Goal: Information Seeking & Learning: Learn about a topic

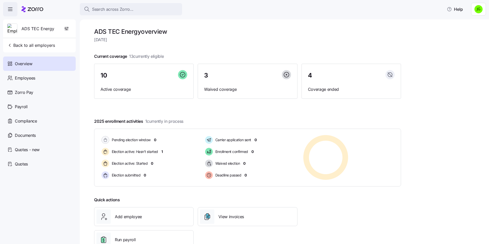
click at [237, 32] on h1 "ADS TEC Energy overview" at bounding box center [247, 32] width 307 height 8
click at [34, 46] on span "Back to all employers" at bounding box center [31, 45] width 48 height 6
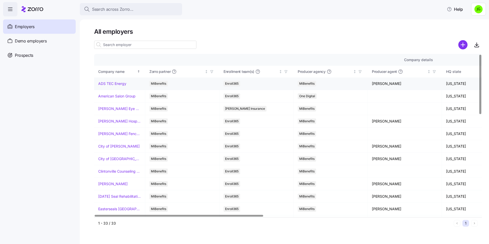
click at [106, 81] on link "ADS TEC Energy" at bounding box center [112, 83] width 28 height 5
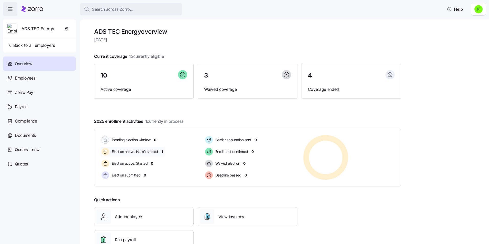
click at [163, 151] on span "1" at bounding box center [162, 151] width 2 height 5
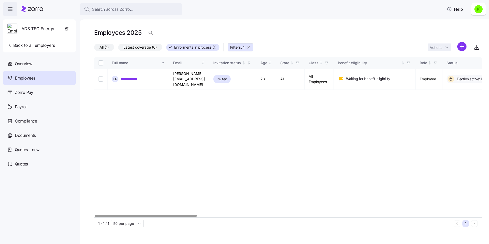
click at [152, 215] on div at bounding box center [146, 216] width 102 height 2
click at [31, 43] on span "Back to all employers" at bounding box center [31, 45] width 48 height 6
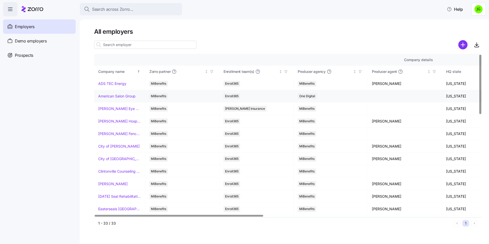
click at [112, 98] on link "American Salon Group" at bounding box center [116, 96] width 37 height 5
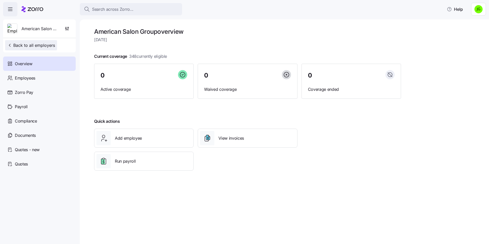
click at [18, 46] on span "Back to all employers" at bounding box center [31, 45] width 48 height 6
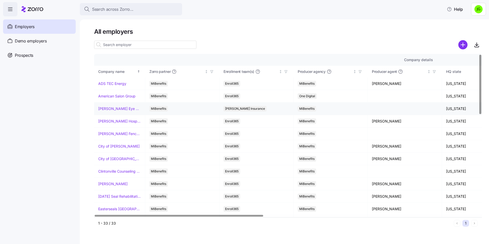
click at [121, 109] on link "[PERSON_NAME] Eye Associates" at bounding box center [119, 108] width 43 height 5
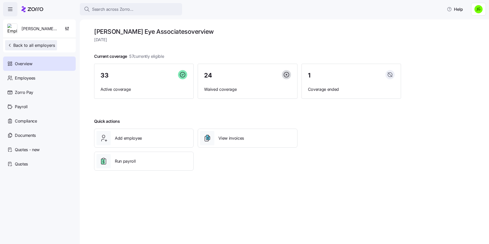
drag, startPoint x: 29, startPoint y: 50, endPoint x: 33, endPoint y: 48, distance: 4.3
click at [29, 49] on button "Back to all employers" at bounding box center [31, 45] width 52 height 10
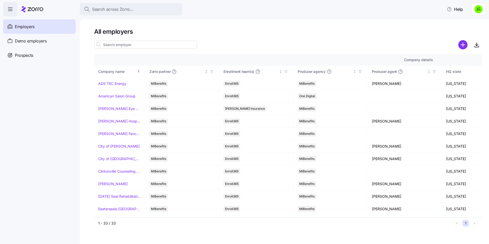
drag, startPoint x: 52, startPoint y: 113, endPoint x: 30, endPoint y: 90, distance: 32.2
click at [30, 90] on nav "Employers Demo employers Prospects Demo prospects Agencies" at bounding box center [40, 129] width 80 height 227
click at [113, 83] on link "ADS TEC Energy" at bounding box center [112, 83] width 28 height 5
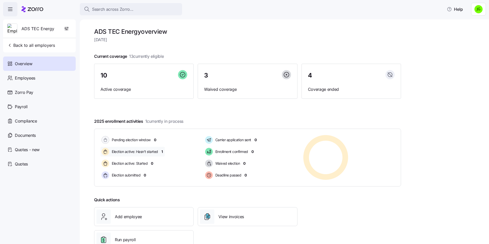
click at [163, 151] on span "1" at bounding box center [162, 151] width 2 height 5
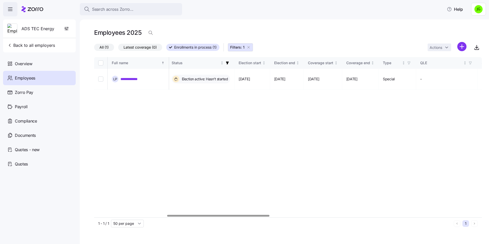
scroll to position [0, 288]
click at [261, 216] on div at bounding box center [222, 216] width 102 height 2
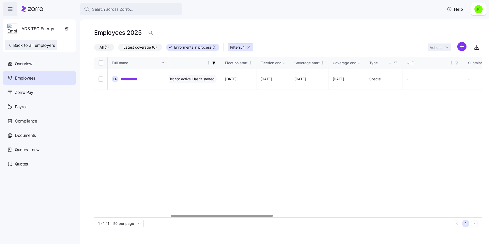
click at [34, 44] on span "Back to all employers" at bounding box center [31, 45] width 48 height 6
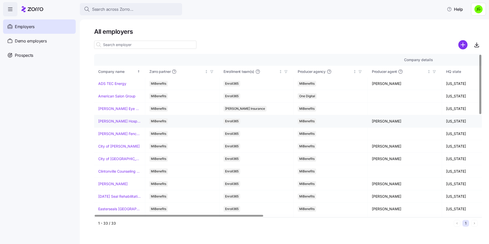
click at [111, 121] on link "[PERSON_NAME] Hospitality" at bounding box center [119, 121] width 43 height 5
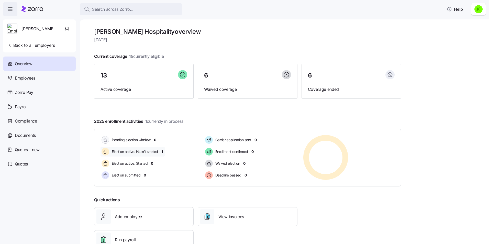
click at [162, 151] on span "1" at bounding box center [162, 151] width 2 height 5
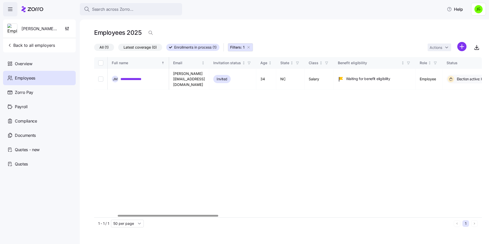
click at [156, 215] on div at bounding box center [168, 216] width 100 height 2
click at [43, 46] on span "Back to all employers" at bounding box center [31, 45] width 48 height 6
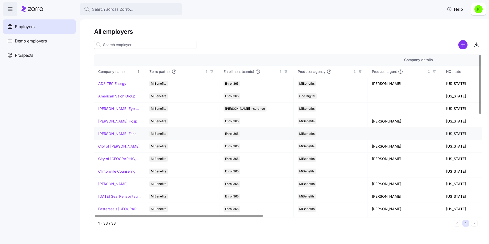
click at [117, 133] on link "[PERSON_NAME] Fence Company" at bounding box center [119, 133] width 43 height 5
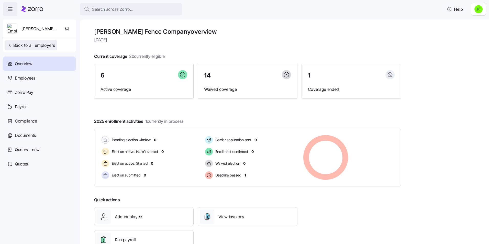
click at [19, 44] on span "Back to all employers" at bounding box center [31, 45] width 48 height 6
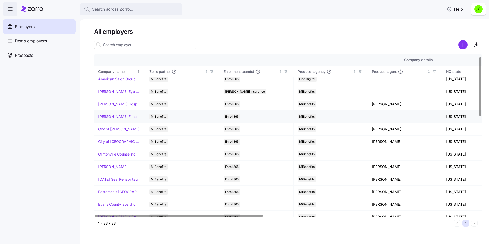
scroll to position [26, 0]
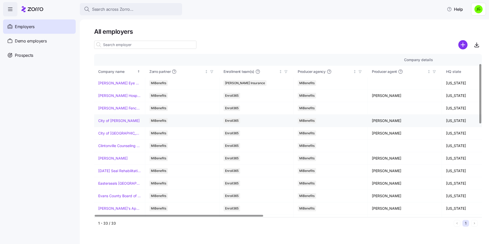
click at [109, 121] on link "City of [PERSON_NAME]" at bounding box center [118, 120] width 41 height 5
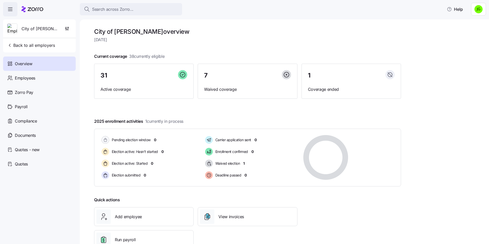
click at [14, 52] on div "City of [PERSON_NAME] Back to all employers" at bounding box center [39, 35] width 73 height 33
click at [16, 45] on span "Back to all employers" at bounding box center [31, 45] width 48 height 6
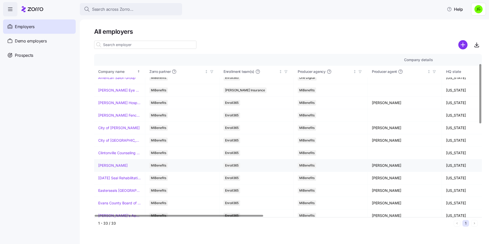
scroll to position [26, 0]
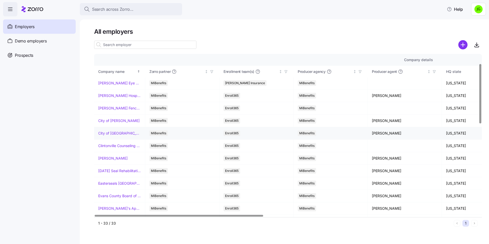
click at [107, 133] on link "City of [GEOGRAPHIC_DATA]" at bounding box center [119, 133] width 43 height 5
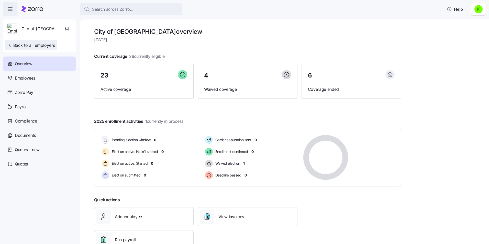
click at [30, 45] on span "Back to all employers" at bounding box center [31, 45] width 48 height 6
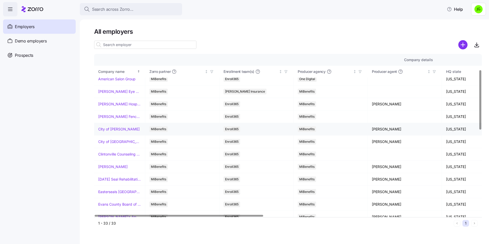
scroll to position [51, 0]
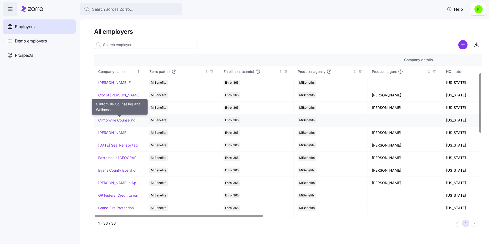
click at [121, 119] on link "Clintonville Counseling and Wellness" at bounding box center [119, 120] width 43 height 5
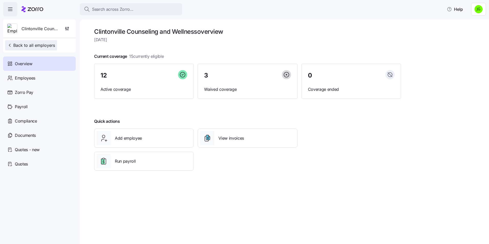
click at [36, 44] on span "Back to all employers" at bounding box center [31, 45] width 48 height 6
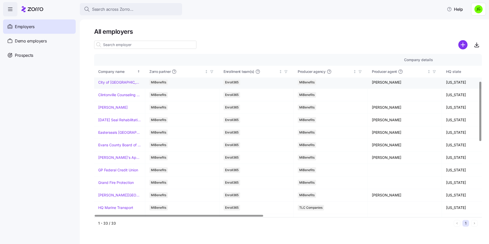
scroll to position [77, 0]
click at [110, 108] on link "[PERSON_NAME]" at bounding box center [112, 107] width 29 height 5
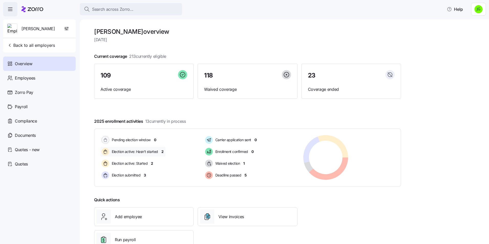
click at [162, 152] on span "2" at bounding box center [162, 151] width 2 height 5
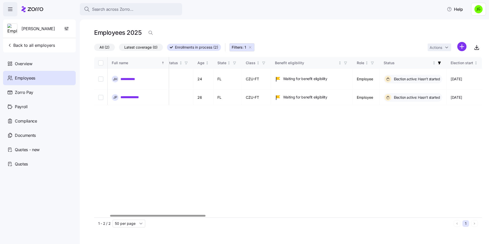
scroll to position [0, 34]
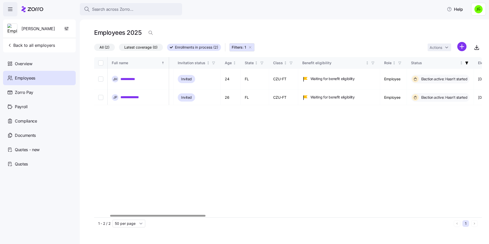
click at [186, 215] on div at bounding box center [157, 216] width 95 height 2
click at [36, 46] on span "Back to all employers" at bounding box center [31, 45] width 48 height 6
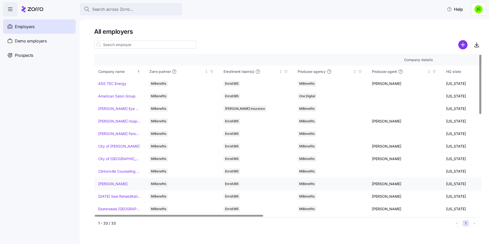
click at [129, 183] on div "[PERSON_NAME]" at bounding box center [119, 183] width 43 height 5
click at [121, 185] on link "[PERSON_NAME]" at bounding box center [112, 183] width 29 height 5
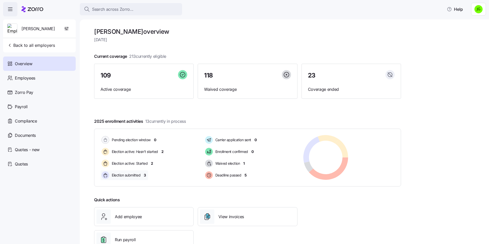
click at [145, 176] on span "3" at bounding box center [145, 175] width 2 height 5
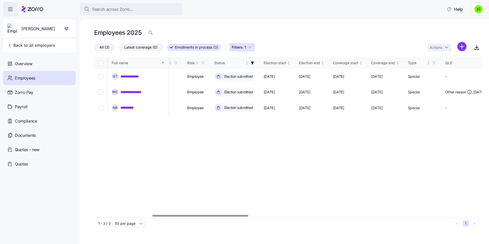
scroll to position [0, 233]
click at [245, 215] on div at bounding box center [200, 216] width 96 height 2
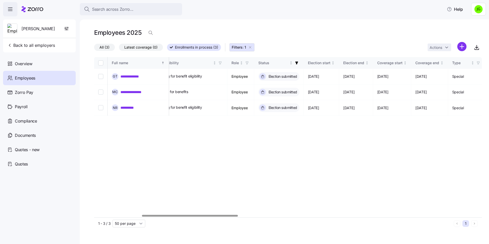
scroll to position [0, 177]
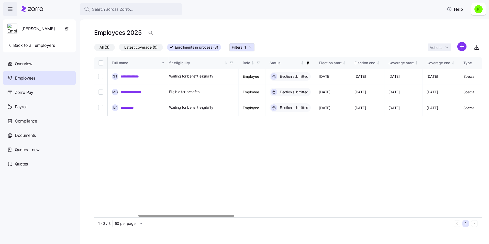
click at [224, 216] on div at bounding box center [186, 216] width 96 height 2
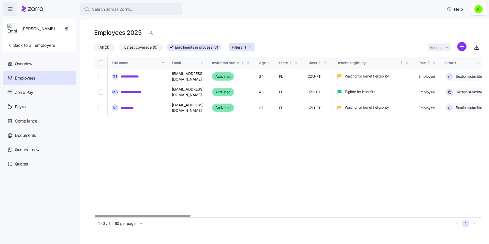
scroll to position [0, 0]
click at [154, 215] on div at bounding box center [143, 216] width 96 height 2
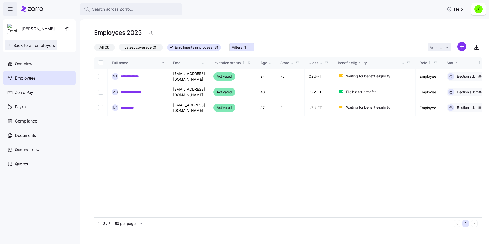
click at [21, 45] on span "Back to all employers" at bounding box center [31, 45] width 48 height 6
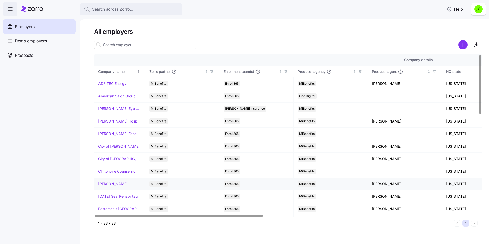
click at [120, 184] on link "[PERSON_NAME]" at bounding box center [112, 183] width 29 height 5
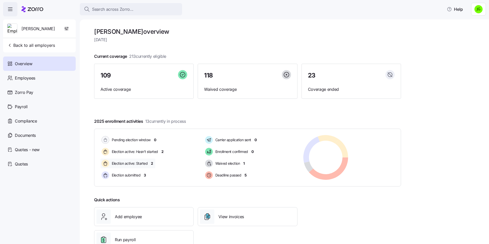
click at [153, 163] on div "Election active: Started 2" at bounding box center [127, 163] width 55 height 10
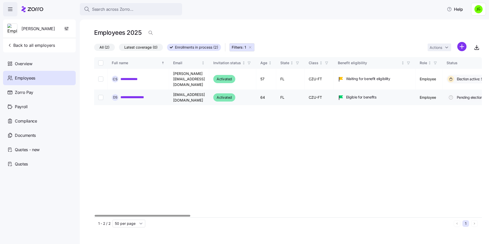
click at [141, 95] on link "**********" at bounding box center [135, 97] width 30 height 5
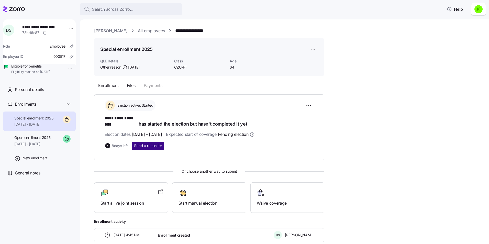
click at [148, 143] on span "Send a reminder" at bounding box center [148, 145] width 28 height 5
click at [146, 30] on link "All employees" at bounding box center [151, 31] width 27 height 6
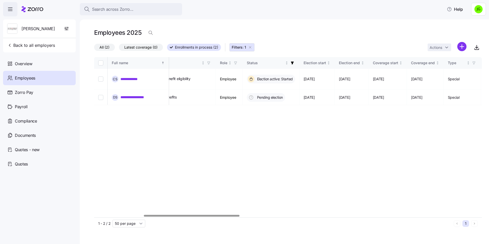
scroll to position [0, 198]
click at [236, 215] on div at bounding box center [190, 216] width 95 height 2
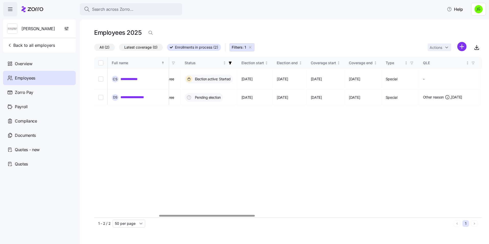
click at [207, 217] on div at bounding box center [287, 215] width 387 height 3
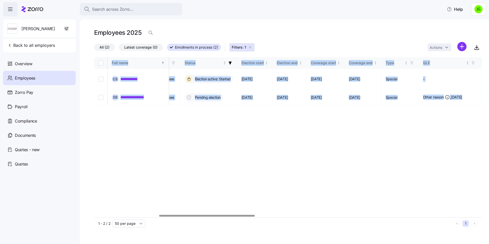
drag, startPoint x: 198, startPoint y: 213, endPoint x: 262, endPoint y: 216, distance: 64.5
click at [262, 216] on div "**********" at bounding box center [287, 137] width 387 height 160
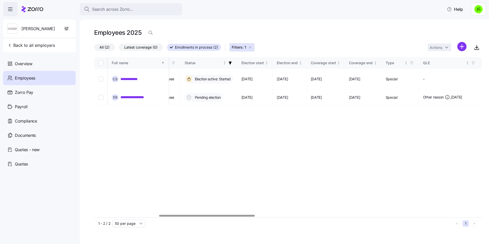
drag, startPoint x: 262, startPoint y: 216, endPoint x: 266, endPoint y: 176, distance: 40.1
click at [267, 176] on div "**********" at bounding box center [287, 137] width 387 height 160
click at [18, 44] on span "Back to all employers" at bounding box center [31, 45] width 48 height 6
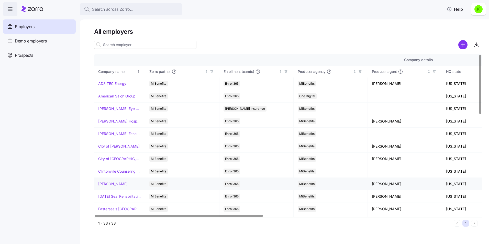
click at [115, 187] on td "[PERSON_NAME]" at bounding box center [119, 184] width 51 height 13
click at [115, 184] on link "[PERSON_NAME]" at bounding box center [112, 183] width 29 height 5
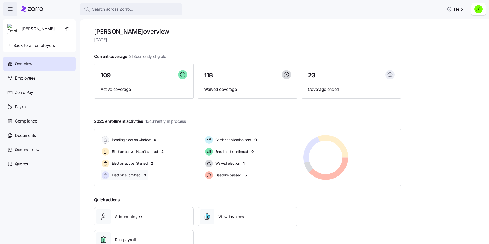
click at [145, 174] on span "3" at bounding box center [145, 175] width 2 height 5
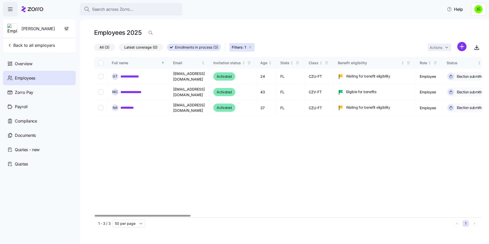
click at [165, 215] on div at bounding box center [143, 216] width 96 height 2
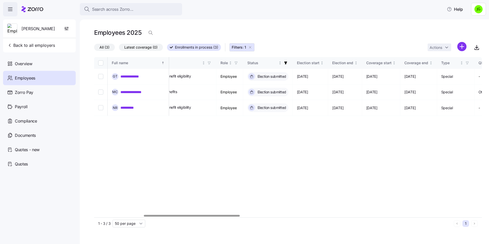
scroll to position [0, 208]
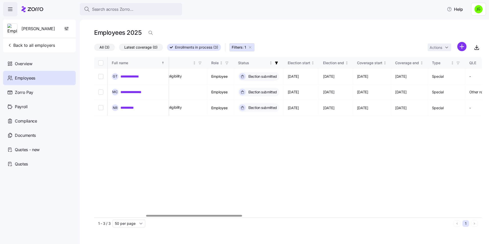
click at [234, 216] on div at bounding box center [194, 216] width 96 height 2
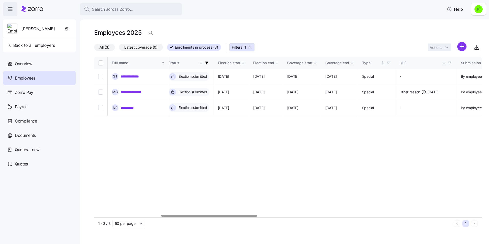
scroll to position [0, 270]
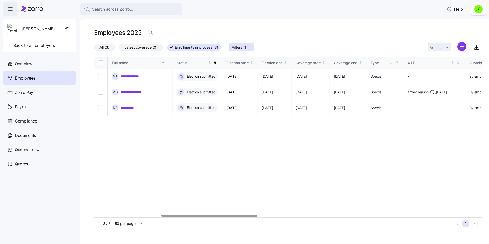
click at [248, 216] on div at bounding box center [209, 216] width 96 height 2
click at [249, 216] on div at bounding box center [209, 216] width 96 height 2
click at [25, 46] on span "Back to all employers" at bounding box center [31, 45] width 48 height 6
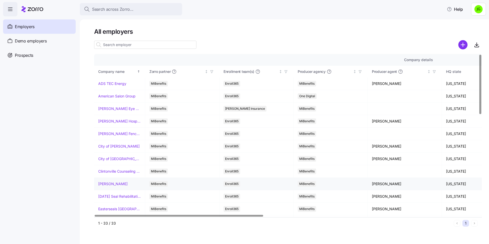
click at [118, 185] on link "[PERSON_NAME]" at bounding box center [112, 183] width 29 height 5
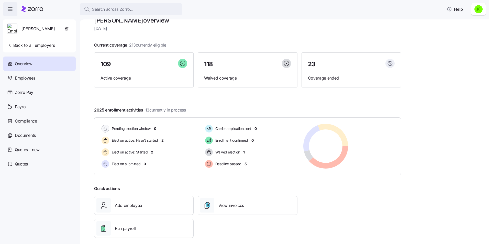
scroll to position [17, 0]
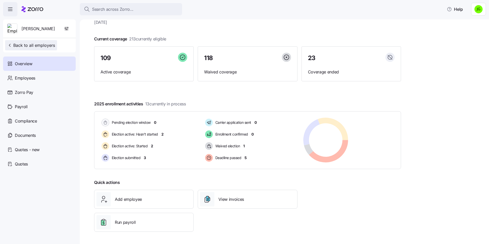
click at [30, 44] on span "Back to all employers" at bounding box center [31, 45] width 48 height 6
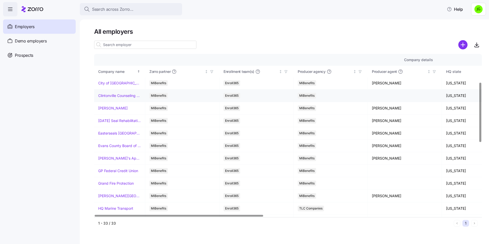
scroll to position [77, 0]
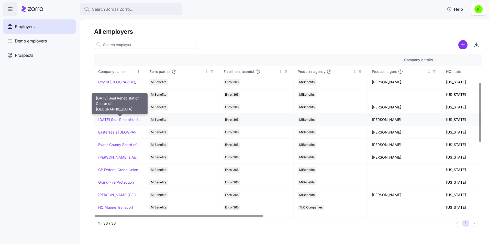
click at [111, 120] on link "[DATE] Seal Rehabilitation Center of [GEOGRAPHIC_DATA]" at bounding box center [119, 119] width 43 height 5
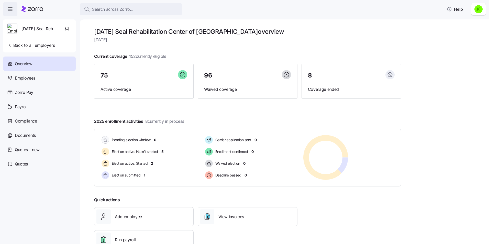
scroll to position [17, 0]
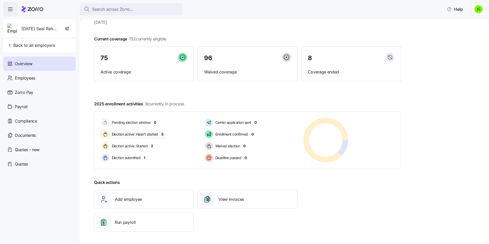
click at [163, 135] on span "5" at bounding box center [162, 134] width 2 height 5
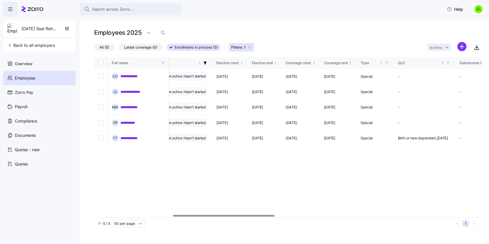
scroll to position [0, 300]
click at [267, 215] on div at bounding box center [223, 216] width 101 height 2
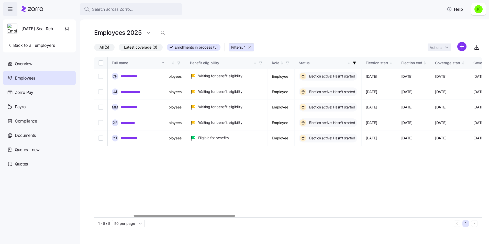
scroll to position [0, 148]
click at [225, 215] on div at bounding box center [183, 216] width 101 height 2
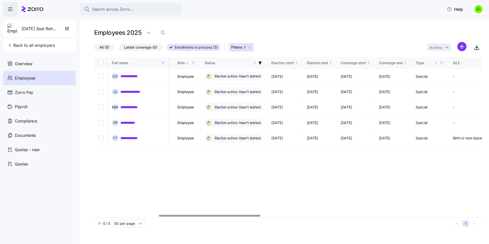
scroll to position [0, 246]
click at [253, 216] on div at bounding box center [209, 216] width 101 height 2
click at [190, 215] on div at bounding box center [209, 216] width 101 height 2
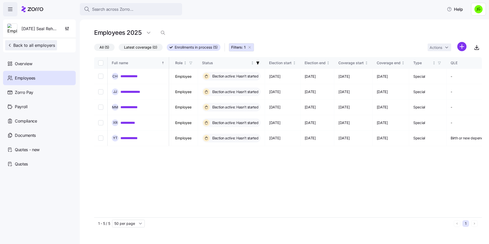
click at [21, 45] on span "Back to all employers" at bounding box center [31, 45] width 48 height 6
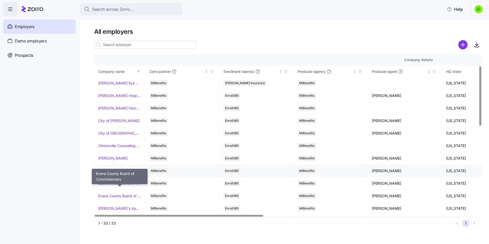
scroll to position [51, 0]
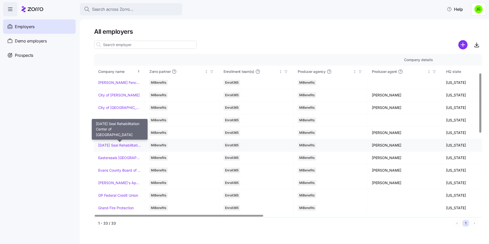
click at [117, 145] on link "[DATE] Seal Rehabilitation Center of [GEOGRAPHIC_DATA]" at bounding box center [119, 145] width 43 height 5
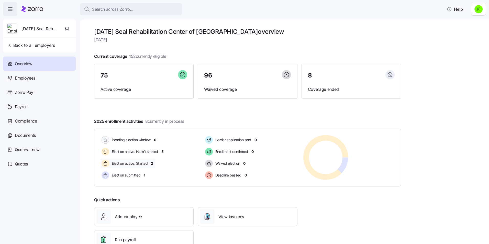
click at [152, 162] on span "2" at bounding box center [152, 163] width 2 height 5
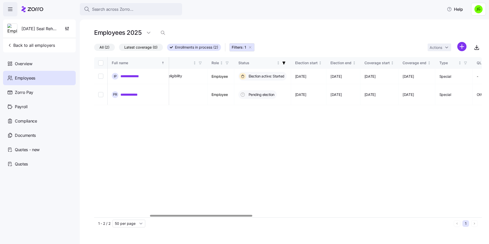
scroll to position [0, 212]
click at [236, 216] on div at bounding box center [202, 216] width 102 height 2
click at [214, 215] on div at bounding box center [202, 216] width 102 height 2
click at [16, 46] on span "Back to all employers" at bounding box center [31, 45] width 48 height 6
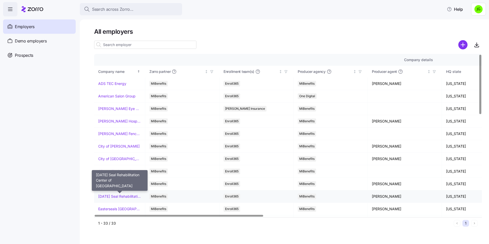
click at [125, 197] on link "[DATE] Seal Rehabilitation Center of [GEOGRAPHIC_DATA]" at bounding box center [119, 196] width 43 height 5
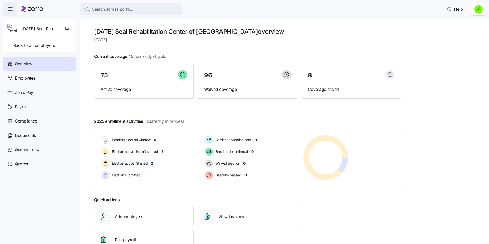
click at [152, 164] on span "2" at bounding box center [152, 163] width 2 height 5
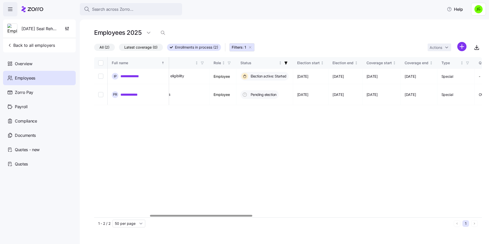
scroll to position [0, 210]
click at [212, 216] on div at bounding box center [201, 216] width 102 height 2
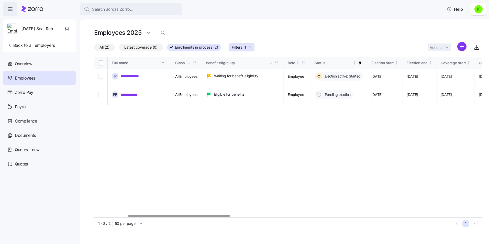
scroll to position [0, 112]
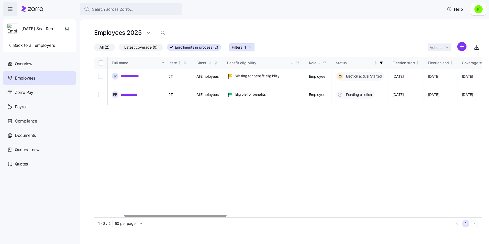
click at [222, 216] on div at bounding box center [175, 216] width 102 height 2
click at [222, 215] on div at bounding box center [175, 216] width 102 height 2
click at [223, 215] on div at bounding box center [176, 216] width 102 height 2
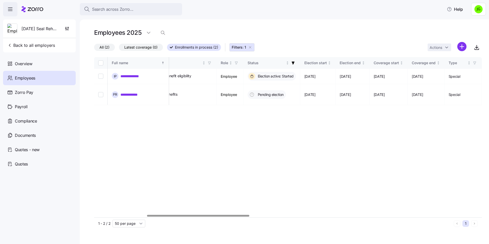
scroll to position [0, 205]
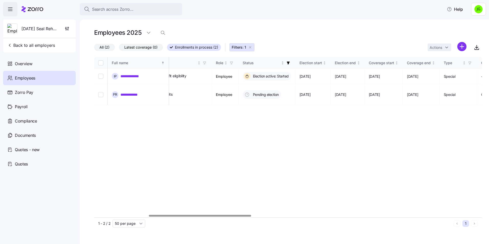
click at [247, 216] on div at bounding box center [200, 216] width 102 height 2
click at [352, 92] on td "[DATE]" at bounding box center [347, 94] width 34 height 21
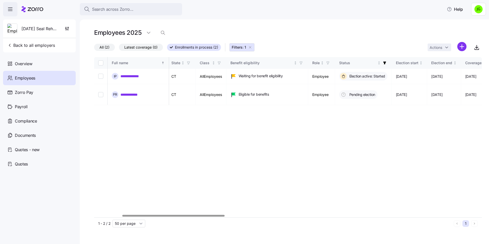
scroll to position [0, 105]
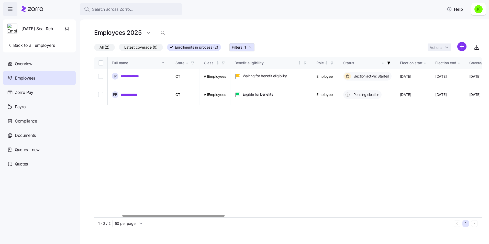
click at [193, 216] on div at bounding box center [173, 216] width 102 height 2
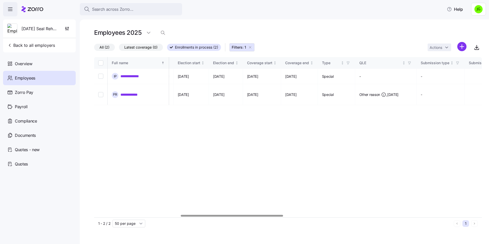
scroll to position [0, 304]
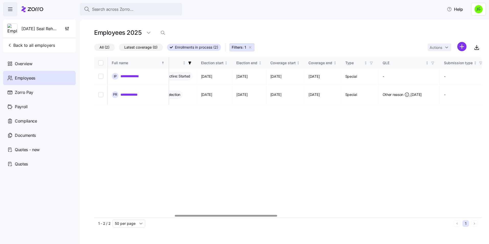
click at [273, 215] on div at bounding box center [226, 216] width 102 height 2
click at [133, 92] on link "**********" at bounding box center [130, 94] width 20 height 5
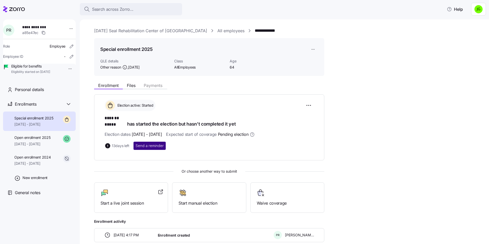
click at [150, 143] on span "Send a reminder" at bounding box center [149, 145] width 28 height 5
click at [179, 31] on link "[DATE] Seal Rehabilitation Center of [GEOGRAPHIC_DATA]" at bounding box center [150, 31] width 113 height 6
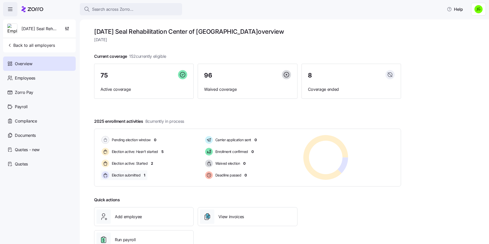
click at [145, 174] on span "1" at bounding box center [145, 175] width 2 height 5
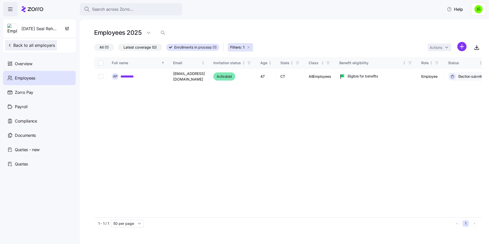
click at [21, 44] on span "Back to all employers" at bounding box center [31, 45] width 48 height 6
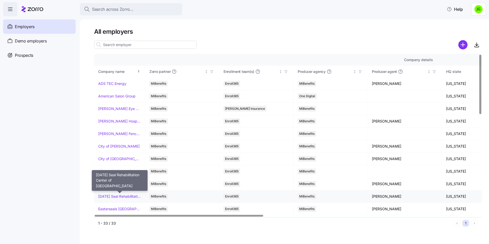
click at [121, 197] on link "[DATE] Seal Rehabilitation Center of [GEOGRAPHIC_DATA]" at bounding box center [119, 196] width 43 height 5
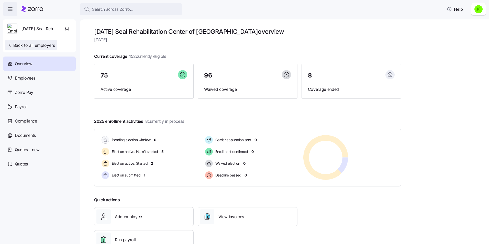
click at [27, 43] on span "Back to all employers" at bounding box center [31, 45] width 48 height 6
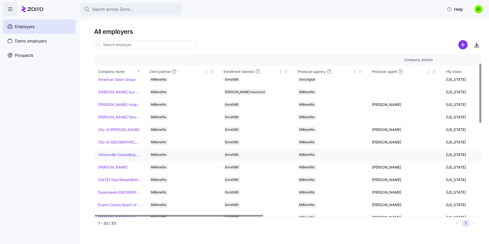
scroll to position [26, 0]
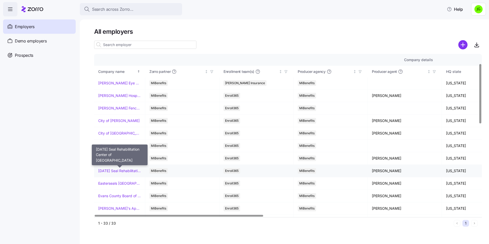
click at [126, 171] on link "[DATE] Seal Rehabilitation Center of [GEOGRAPHIC_DATA]" at bounding box center [119, 170] width 43 height 5
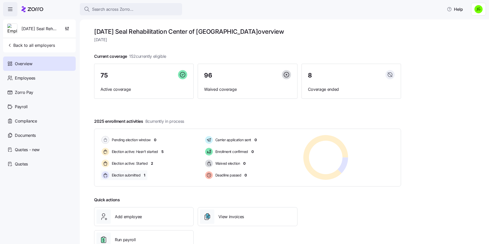
click at [145, 176] on span "1" at bounding box center [145, 175] width 2 height 5
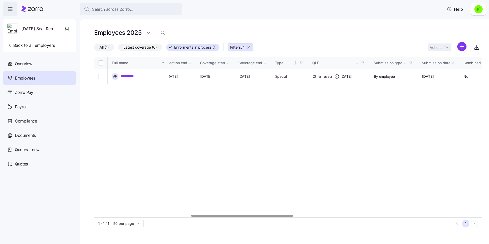
scroll to position [0, 371]
click at [290, 215] on div at bounding box center [243, 216] width 102 height 2
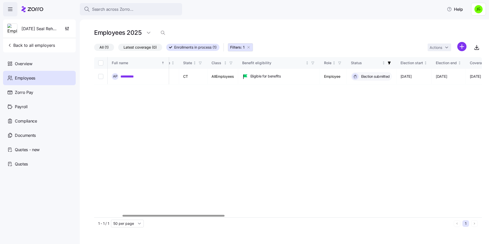
scroll to position [0, 92]
click at [205, 215] on div at bounding box center [170, 216] width 102 height 2
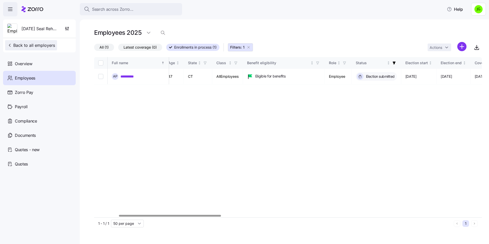
click at [32, 44] on span "Back to all employers" at bounding box center [31, 45] width 48 height 6
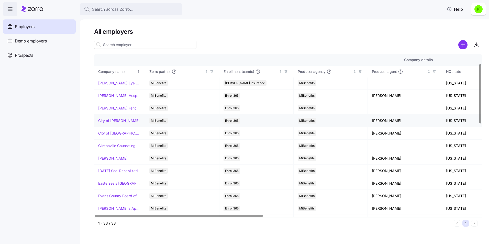
scroll to position [51, 0]
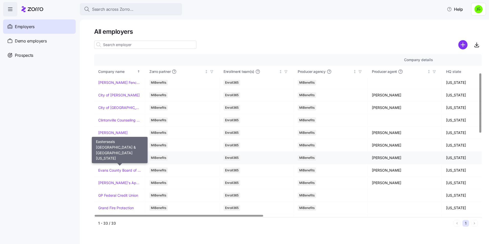
click at [125, 158] on link "Easterseals [GEOGRAPHIC_DATA] & [GEOGRAPHIC_DATA][US_STATE]" at bounding box center [119, 157] width 43 height 5
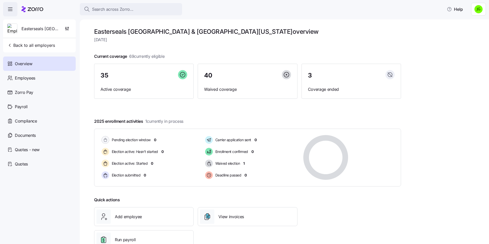
scroll to position [17, 0]
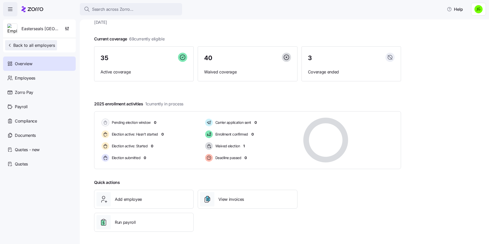
click at [44, 45] on span "Back to all employers" at bounding box center [31, 45] width 48 height 6
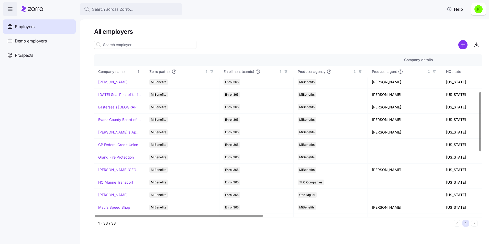
scroll to position [102, 0]
click at [107, 119] on link "Evans County Board of Commissioners" at bounding box center [119, 119] width 43 height 5
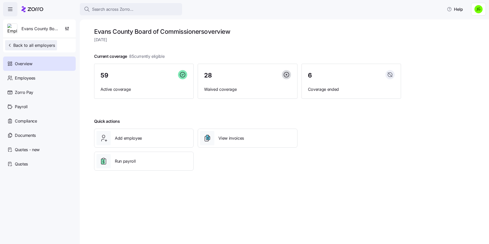
click at [32, 45] on span "Back to all employers" at bounding box center [31, 45] width 48 height 6
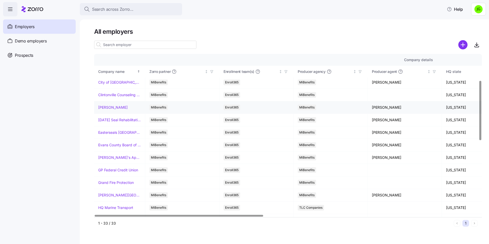
scroll to position [77, 0]
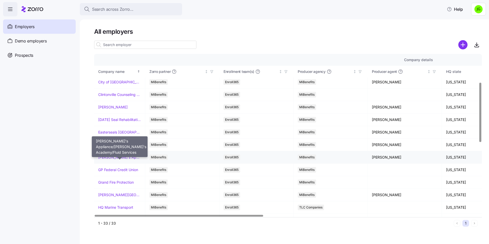
click at [122, 158] on link "[PERSON_NAME]'s Appliance/[PERSON_NAME]'s Academy/Fluid Services" at bounding box center [119, 157] width 43 height 5
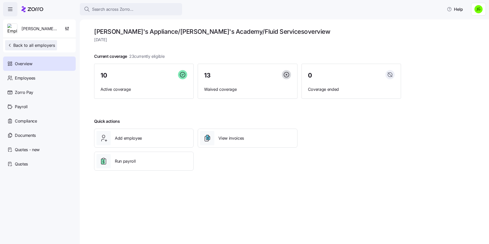
click at [39, 45] on span "Back to all employers" at bounding box center [31, 45] width 48 height 6
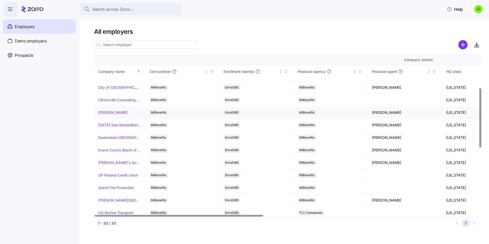
scroll to position [102, 0]
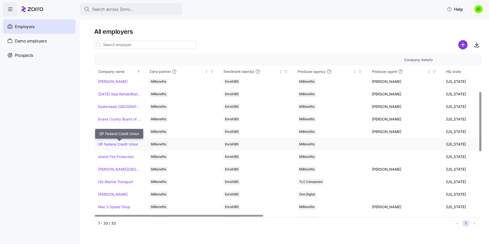
click at [122, 144] on link "GP Federal Credit Union" at bounding box center [118, 144] width 40 height 5
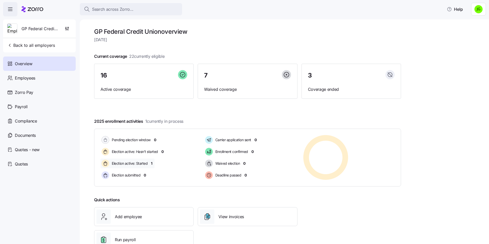
click at [152, 162] on span "1" at bounding box center [152, 163] width 2 height 5
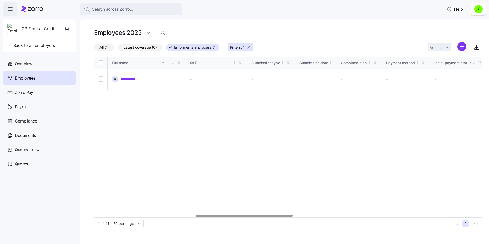
scroll to position [0, 39]
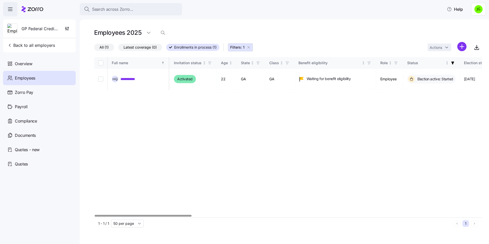
click at [155, 215] on div at bounding box center [143, 216] width 97 height 2
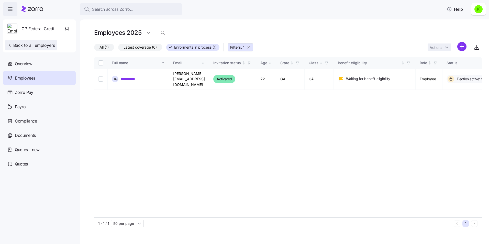
click at [38, 44] on span "Back to all employers" at bounding box center [31, 45] width 48 height 6
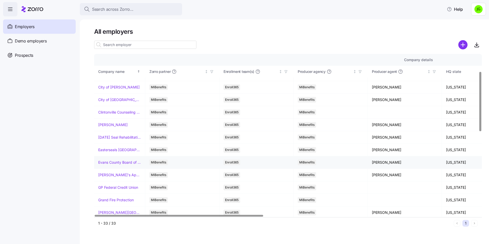
scroll to position [77, 0]
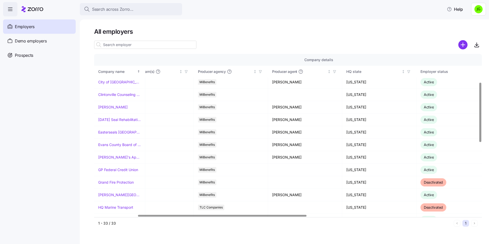
click at [200, 216] on div at bounding box center [222, 216] width 168 height 2
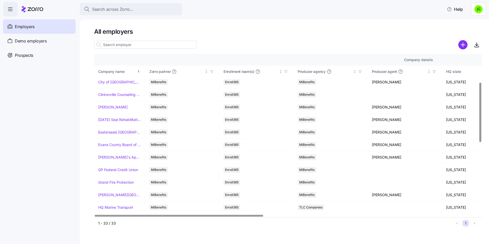
click at [183, 216] on div at bounding box center [179, 216] width 168 height 2
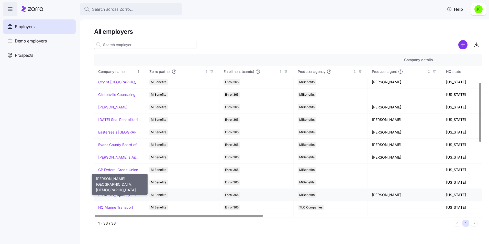
click at [119, 192] on link "[PERSON_NAME][GEOGRAPHIC_DATA][DEMOGRAPHIC_DATA]" at bounding box center [119, 194] width 43 height 5
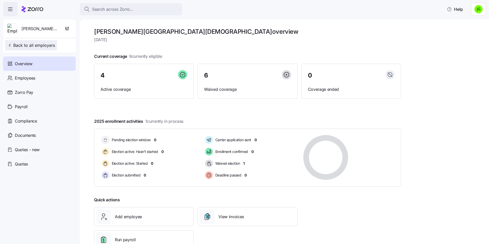
click at [38, 46] on span "Back to all employers" at bounding box center [31, 45] width 48 height 6
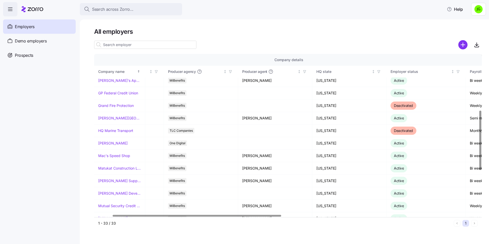
scroll to position [153, 0]
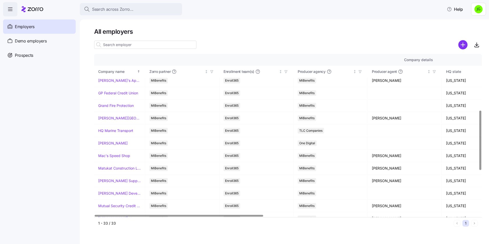
click at [245, 216] on div at bounding box center [179, 216] width 168 height 2
click at [108, 143] on link "[PERSON_NAME]" at bounding box center [112, 143] width 29 height 5
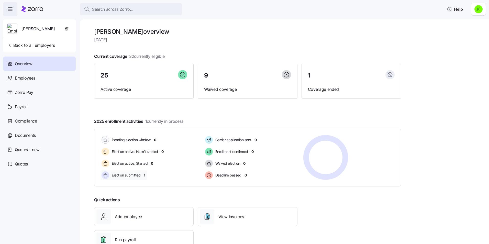
click at [145, 176] on span "1" at bounding box center [145, 175] width 2 height 5
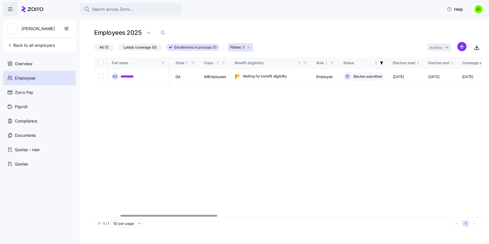
scroll to position [0, 101]
click at [181, 216] on div at bounding box center [168, 216] width 97 height 2
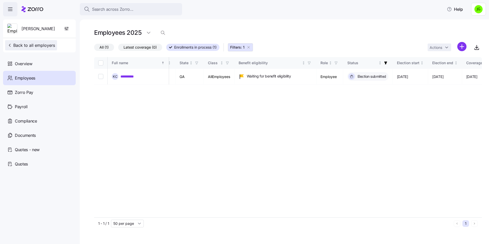
click at [35, 45] on span "Back to all employers" at bounding box center [31, 45] width 48 height 6
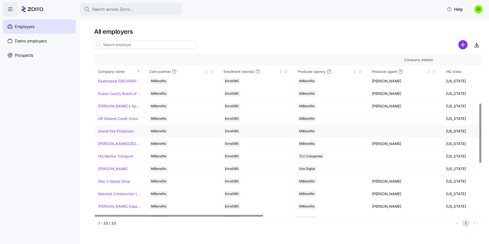
scroll to position [153, 0]
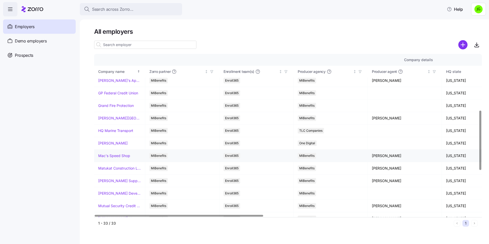
click at [109, 155] on link "Mac's Speed Shop" at bounding box center [114, 155] width 32 height 5
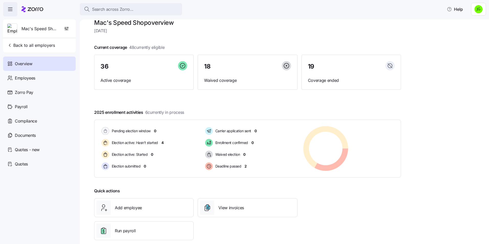
scroll to position [17, 0]
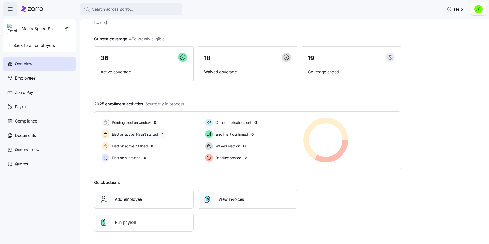
click at [161, 134] on span "4" at bounding box center [162, 134] width 2 height 5
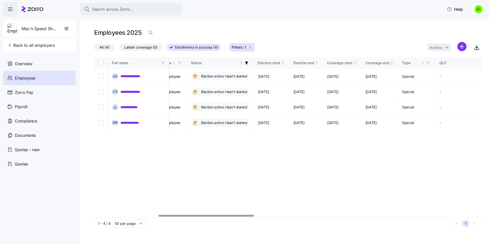
scroll to position [0, 260]
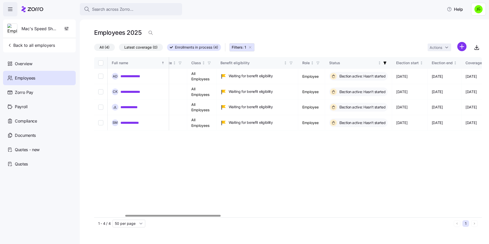
click at [168, 214] on div at bounding box center [287, 215] width 387 height 3
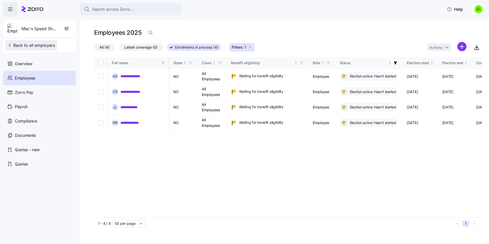
click at [28, 43] on span "Back to all employers" at bounding box center [31, 45] width 48 height 6
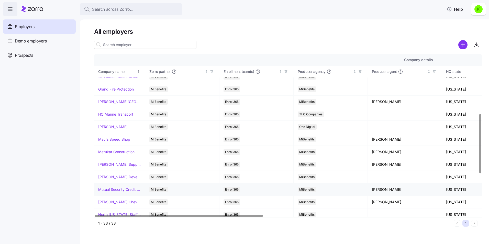
scroll to position [179, 0]
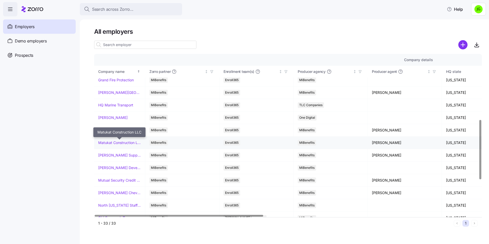
click at [111, 142] on link "Matukat Construction LLC" at bounding box center [119, 142] width 43 height 5
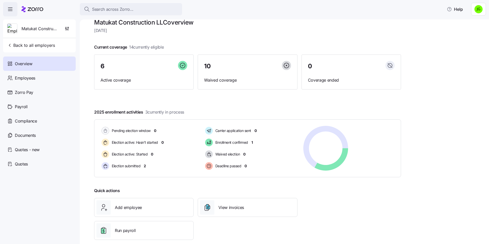
scroll to position [17, 0]
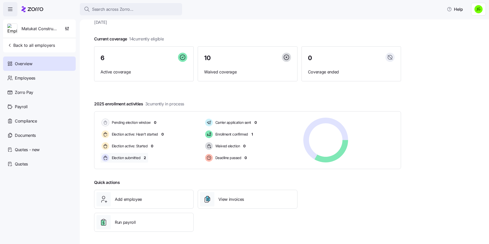
click at [145, 157] on span "2" at bounding box center [145, 157] width 2 height 5
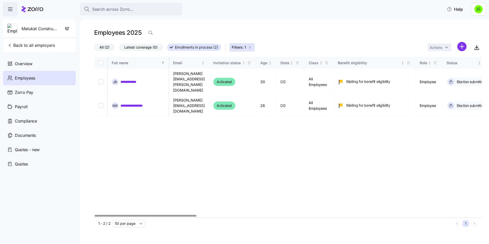
click at [188, 216] on div at bounding box center [145, 216] width 101 height 2
click at [190, 215] on div at bounding box center [145, 216] width 101 height 2
click at [33, 47] on span "Back to all employers" at bounding box center [31, 45] width 48 height 6
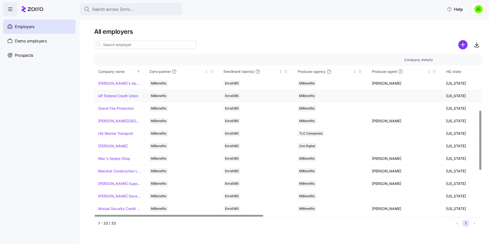
scroll to position [153, 0]
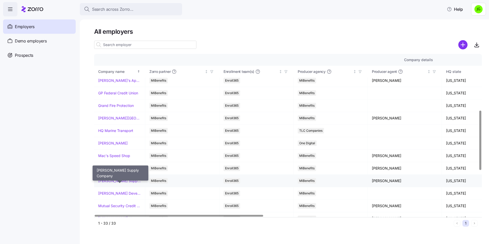
click at [120, 180] on link "[PERSON_NAME] Supply Company" at bounding box center [119, 180] width 43 height 5
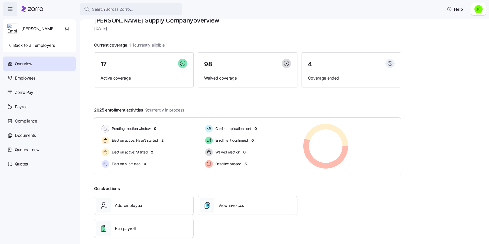
scroll to position [17, 0]
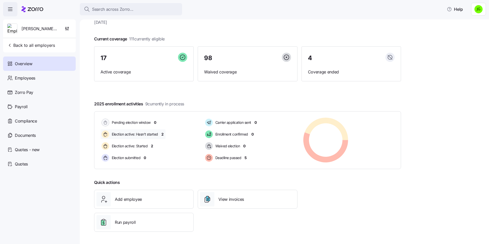
click at [162, 135] on span "2" at bounding box center [162, 134] width 2 height 5
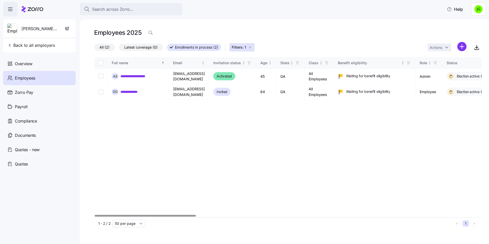
click at [154, 215] on div at bounding box center [145, 216] width 101 height 2
click at [33, 47] on span "Back to all employers" at bounding box center [31, 45] width 48 height 6
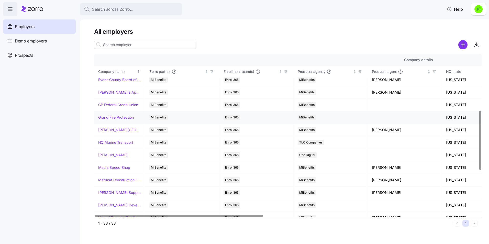
scroll to position [153, 0]
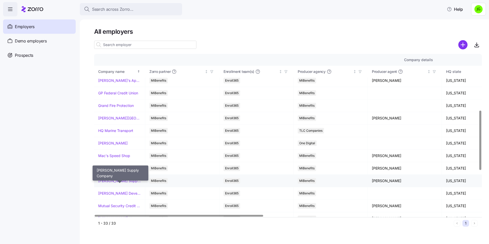
click at [113, 180] on link "[PERSON_NAME] Supply Company" at bounding box center [119, 180] width 43 height 5
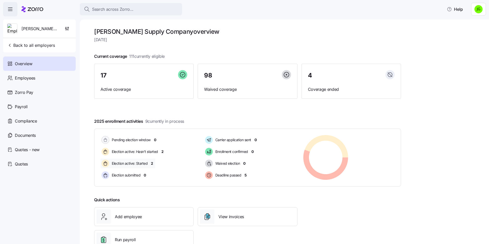
click at [151, 163] on span "2" at bounding box center [152, 163] width 2 height 5
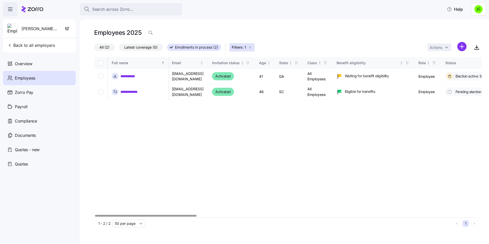
scroll to position [0, 2]
click at [170, 216] on div at bounding box center [145, 216] width 101 height 2
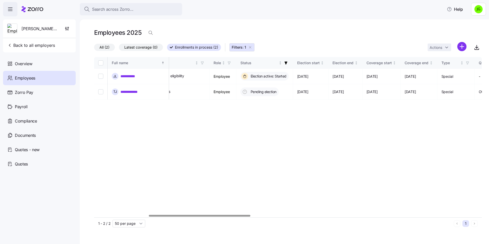
scroll to position [0, 207]
click at [242, 216] on div at bounding box center [199, 216] width 101 height 2
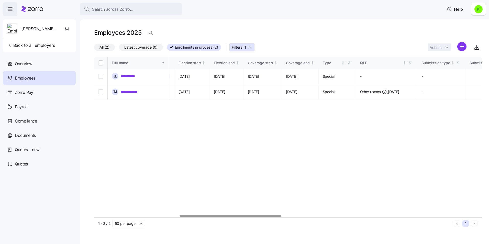
click at [276, 215] on div at bounding box center [230, 216] width 101 height 2
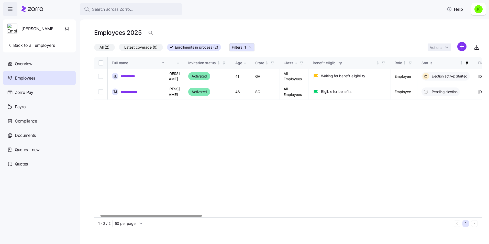
scroll to position [0, 0]
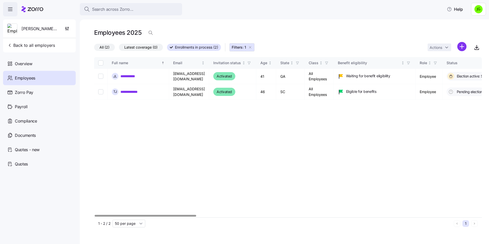
click at [131, 215] on div at bounding box center [145, 216] width 101 height 2
click at [148, 92] on div "**********" at bounding box center [138, 91] width 53 height 7
click at [131, 91] on link "**********" at bounding box center [131, 91] width 23 height 5
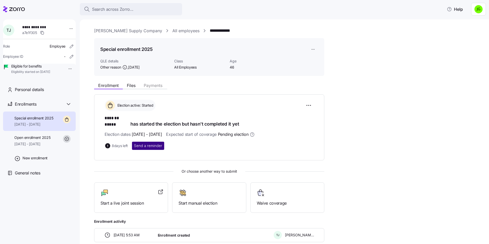
click at [148, 143] on span "Send a reminder" at bounding box center [148, 145] width 28 height 5
click at [134, 32] on link "[PERSON_NAME] Supply Company" at bounding box center [128, 31] width 68 height 6
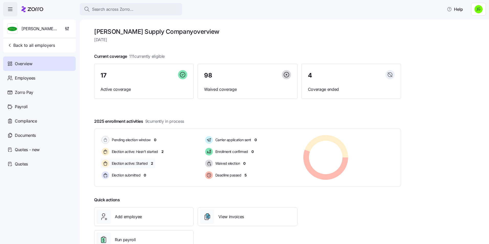
click at [151, 162] on span "2" at bounding box center [152, 163] width 2 height 5
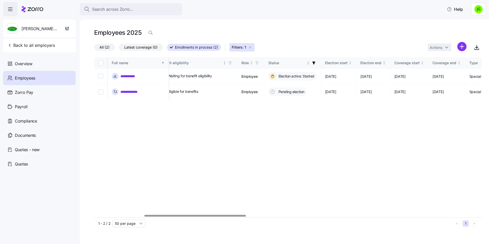
scroll to position [0, 195]
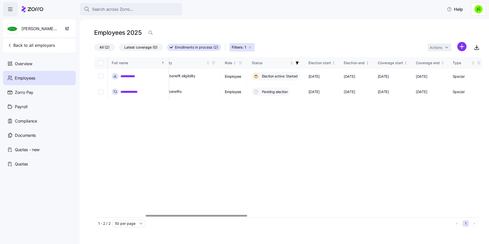
click at [220, 216] on div at bounding box center [196, 216] width 101 height 2
click at [216, 215] on div at bounding box center [196, 216] width 101 height 2
click at [303, 147] on div "**********" at bounding box center [287, 137] width 387 height 160
click at [33, 45] on span "Back to all employers" at bounding box center [31, 45] width 48 height 6
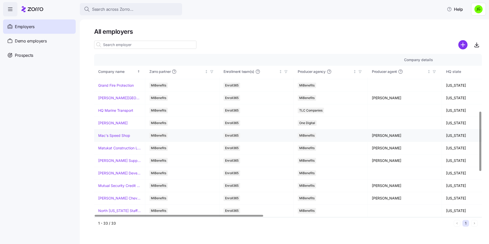
scroll to position [179, 0]
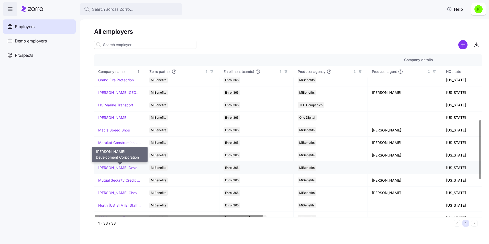
click at [120, 168] on link "[PERSON_NAME] Development Corporation" at bounding box center [119, 167] width 43 height 5
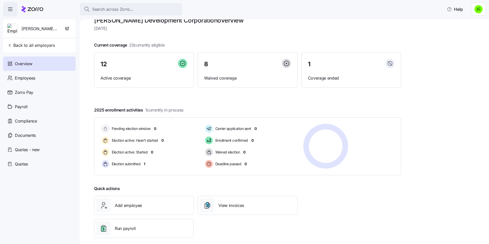
scroll to position [17, 0]
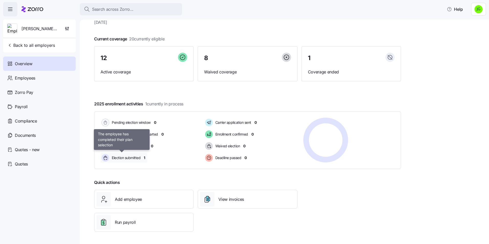
click at [142, 158] on div "Election submitted" at bounding box center [121, 158] width 42 height 10
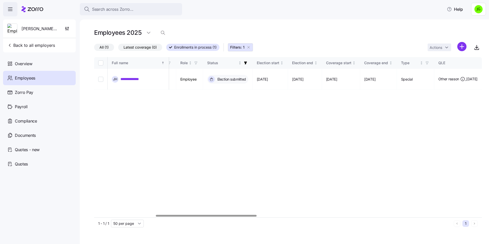
scroll to position [0, 236]
click at [247, 215] on div at bounding box center [206, 216] width 100 height 2
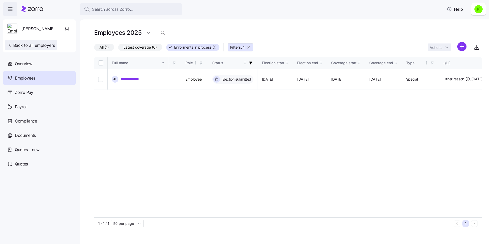
click at [31, 44] on span "Back to all employers" at bounding box center [31, 45] width 48 height 6
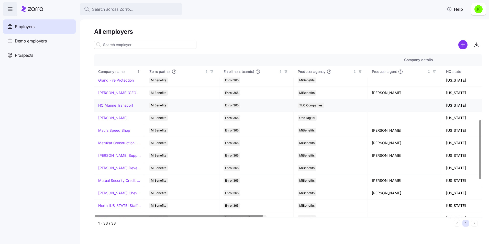
scroll to position [179, 0]
click at [120, 182] on link "Mutual Security Credit Union" at bounding box center [119, 180] width 43 height 5
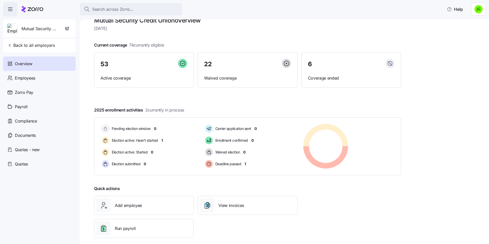
scroll to position [17, 0]
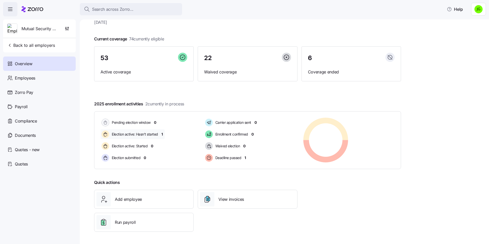
click at [162, 134] on span "1" at bounding box center [162, 134] width 2 height 5
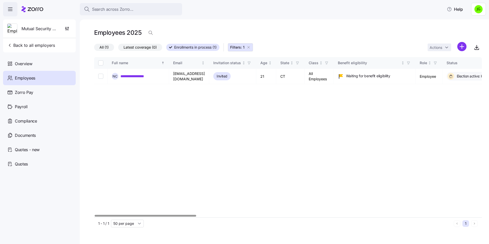
click at [167, 215] on div at bounding box center [145, 216] width 101 height 2
click at [40, 44] on span "Back to all employers" at bounding box center [31, 45] width 48 height 6
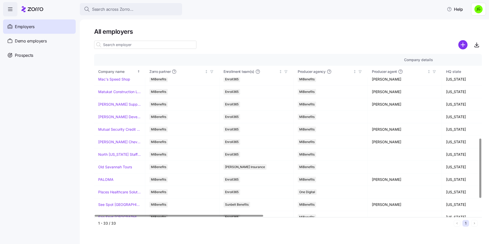
scroll to position [230, 0]
click at [123, 142] on link "[PERSON_NAME] Chevrolet" at bounding box center [119, 141] width 43 height 5
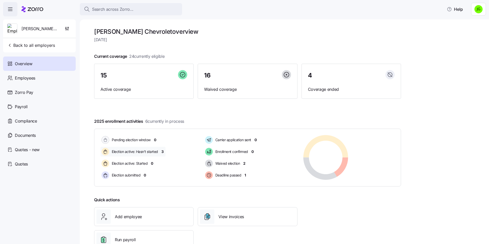
click at [162, 152] on span "3" at bounding box center [162, 151] width 2 height 5
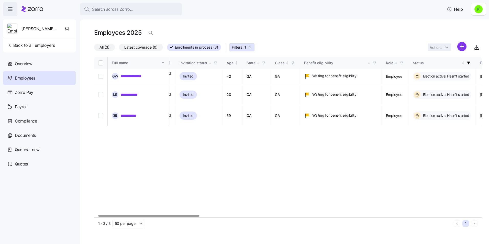
scroll to position [0, 12]
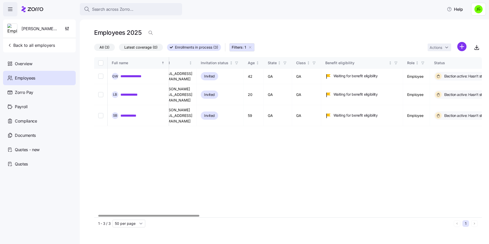
click at [192, 215] on div at bounding box center [148, 216] width 101 height 2
click at [40, 45] on span "Back to all employers" at bounding box center [31, 45] width 48 height 6
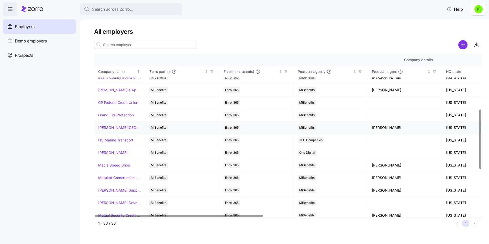
scroll to position [179, 0]
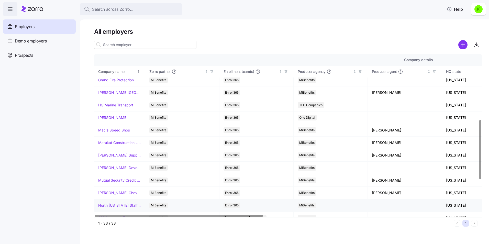
click at [115, 205] on link "North [US_STATE] Staffing" at bounding box center [119, 205] width 43 height 5
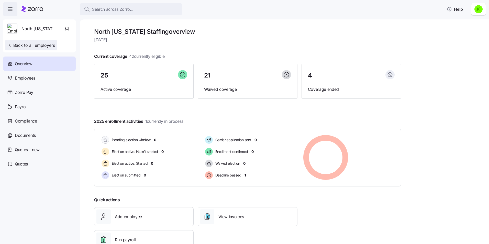
click at [37, 46] on span "Back to all employers" at bounding box center [31, 45] width 48 height 6
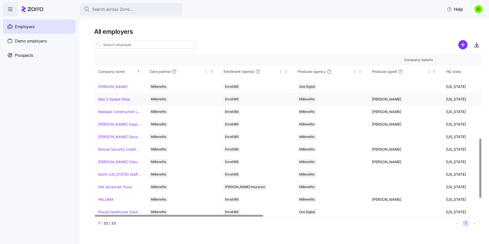
scroll to position [230, 0]
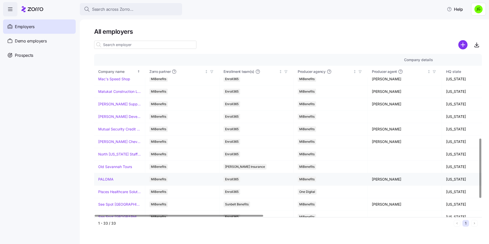
click at [108, 179] on link "PALOMA" at bounding box center [105, 179] width 15 height 5
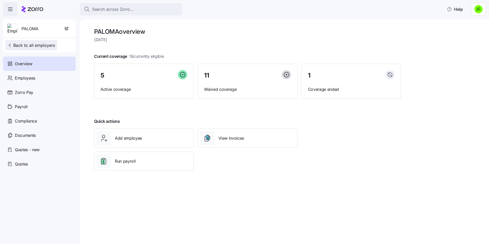
click at [27, 44] on span "Back to all employers" at bounding box center [31, 45] width 48 height 6
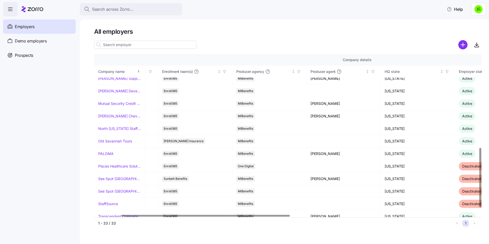
scroll to position [256, 66]
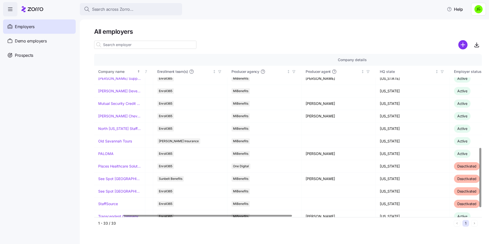
click at [163, 215] on div at bounding box center [207, 216] width 168 height 2
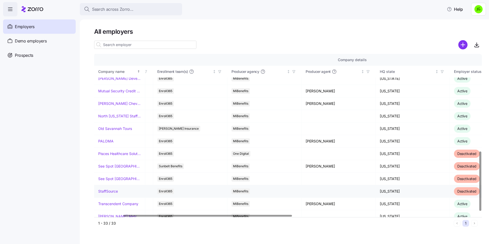
scroll to position [273, 66]
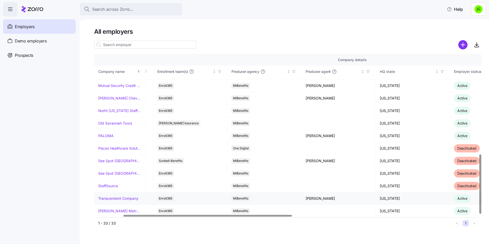
click at [110, 199] on link "Transcendent Company" at bounding box center [118, 198] width 40 height 5
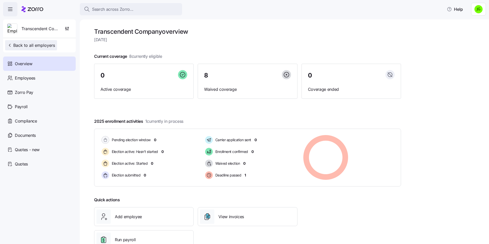
click at [27, 44] on span "Back to all employers" at bounding box center [31, 45] width 48 height 6
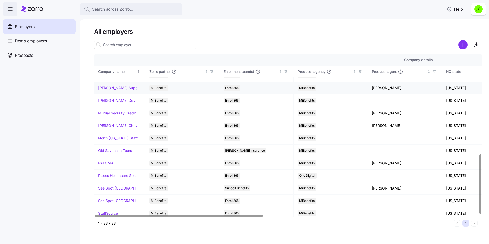
scroll to position [273, 0]
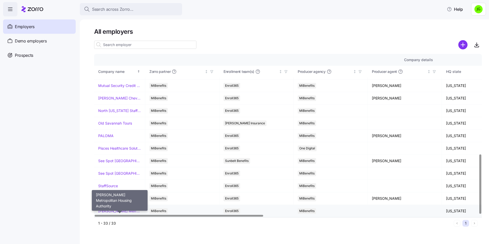
click at [124, 212] on link "[PERSON_NAME] Metropolitan Housing Authority" at bounding box center [119, 210] width 43 height 5
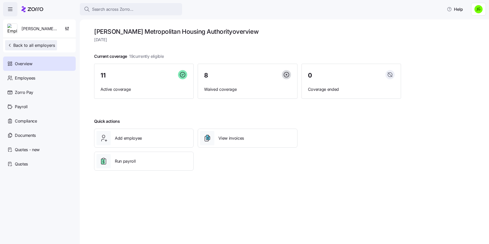
click at [33, 44] on span "Back to all employers" at bounding box center [31, 45] width 48 height 6
